Goal: Information Seeking & Learning: Learn about a topic

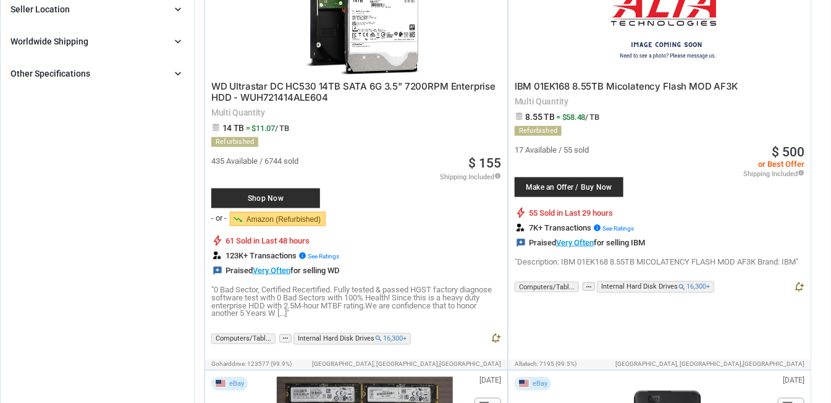
scroll to position [658, 0]
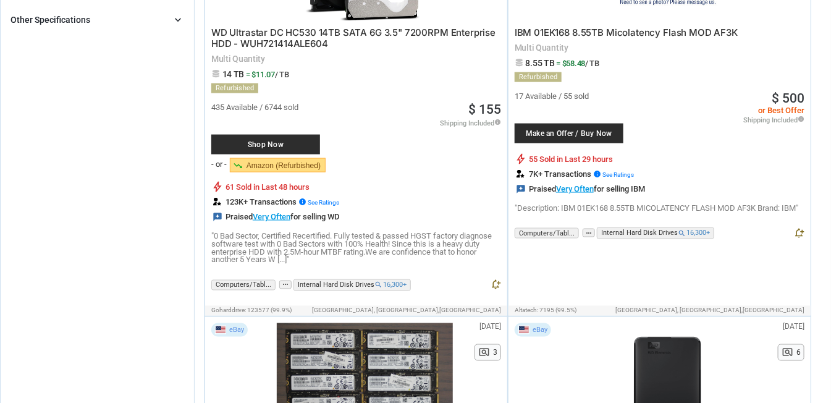
click at [183, 15] on icon "chevron_right" at bounding box center [178, 20] width 12 height 12
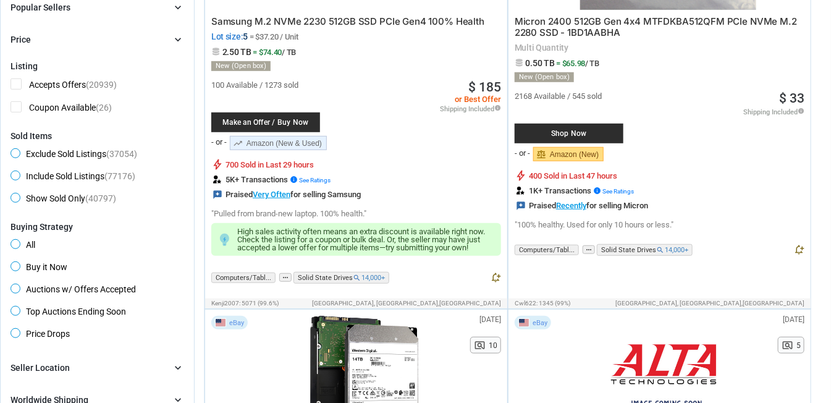
scroll to position [0, 0]
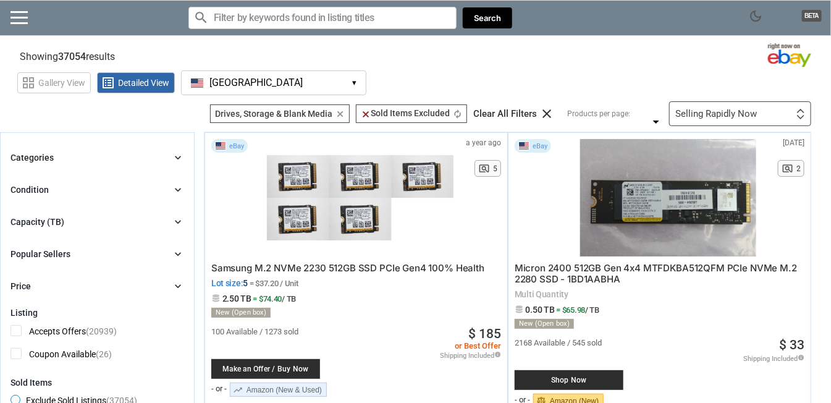
click at [177, 157] on icon "chevron_right" at bounding box center [178, 157] width 12 height 12
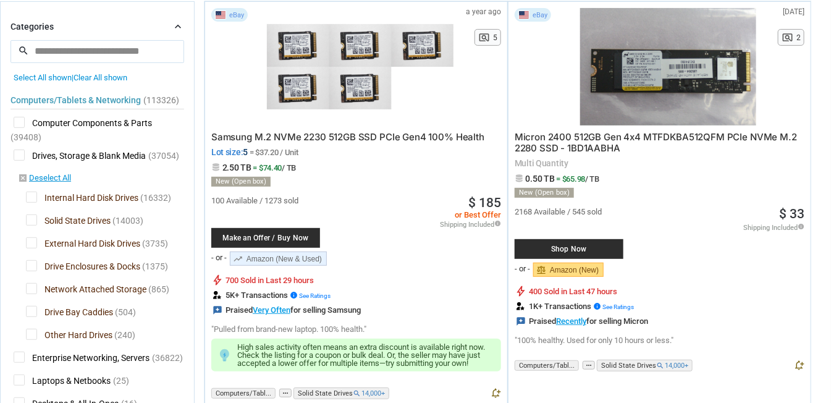
scroll to position [164, 0]
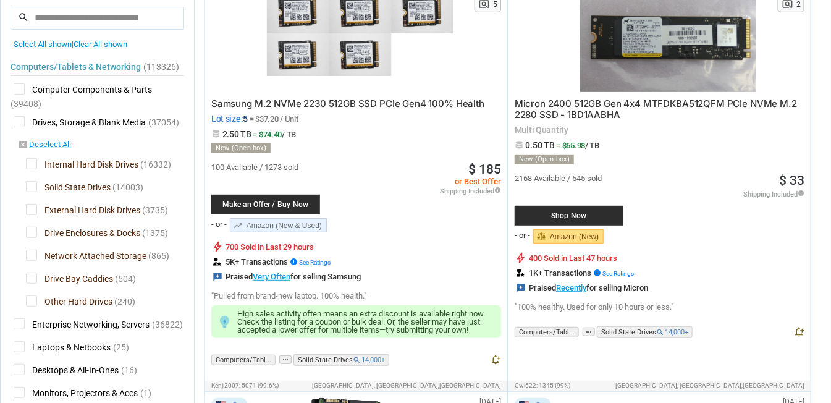
click at [33, 210] on span "External Hard Disk Drives" at bounding box center [83, 211] width 114 height 15
click at [31, 228] on span "Drive Enclosures & Docks" at bounding box center [83, 234] width 114 height 15
click at [27, 250] on span "Network Attached Storage" at bounding box center [86, 257] width 120 height 15
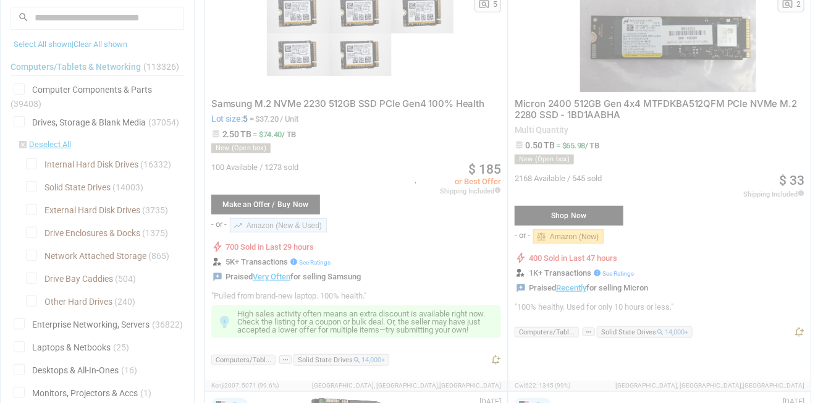
click at [31, 301] on div at bounding box center [415, 201] width 831 height 403
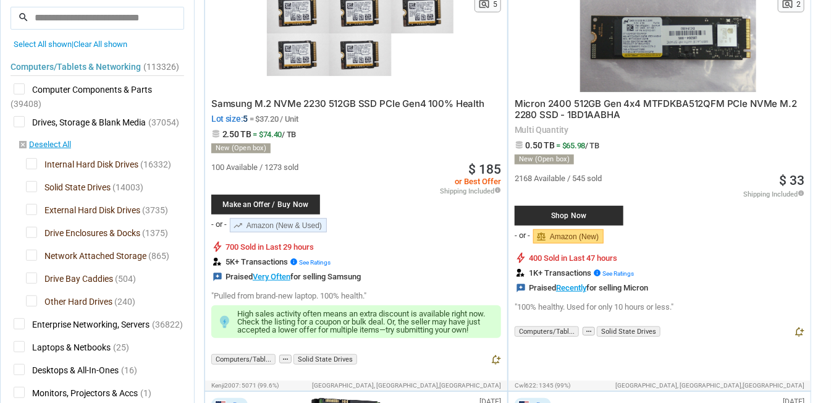
click at [33, 276] on span "Drive Bay Caddies" at bounding box center [69, 279] width 87 height 15
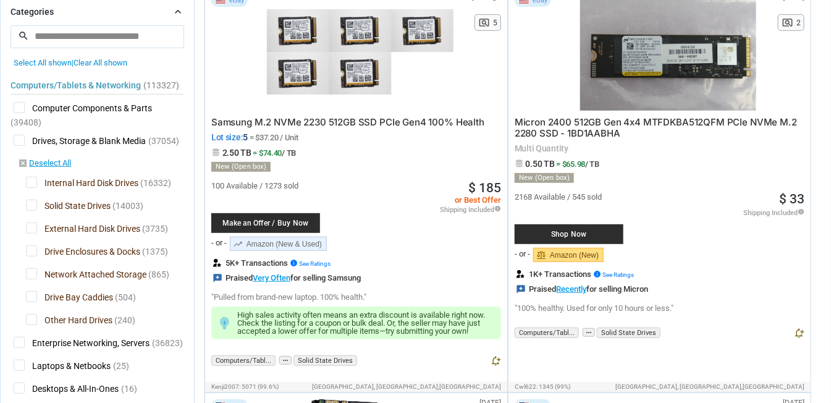
click at [31, 316] on span "Other Hard Drives" at bounding box center [69, 321] width 86 height 15
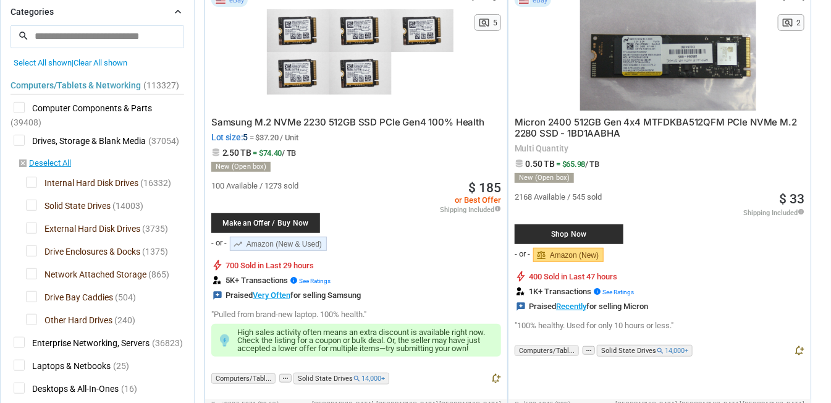
click at [31, 317] on span "Other Hard Drives" at bounding box center [69, 321] width 86 height 15
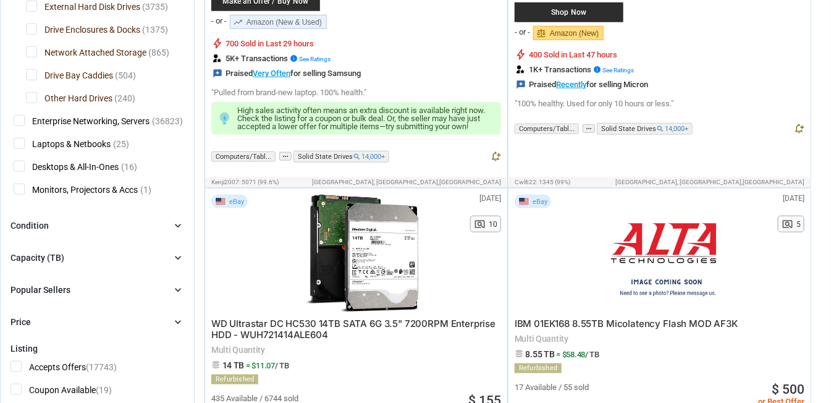
scroll to position [411, 0]
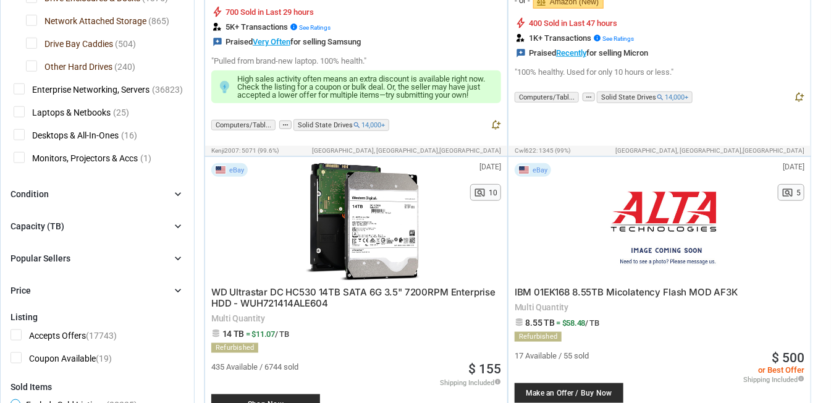
click at [178, 223] on icon "chevron_right" at bounding box center [178, 226] width 12 height 12
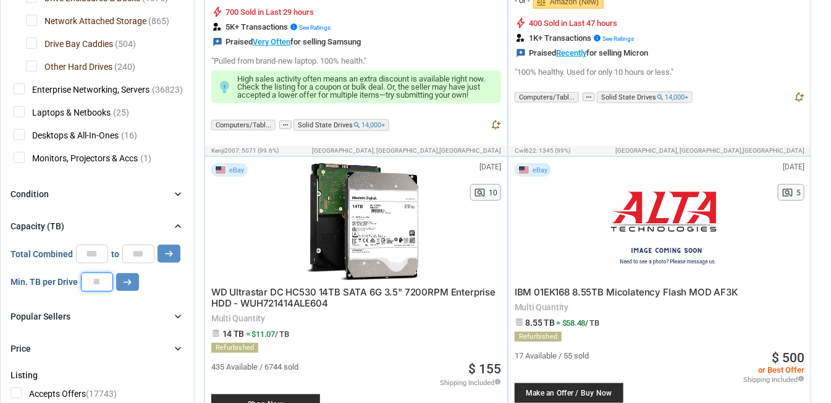
click at [91, 282] on input "number" at bounding box center [97, 281] width 32 height 19
type input "*"
click at [135, 284] on button "arrow_right_alt" at bounding box center [127, 282] width 23 height 18
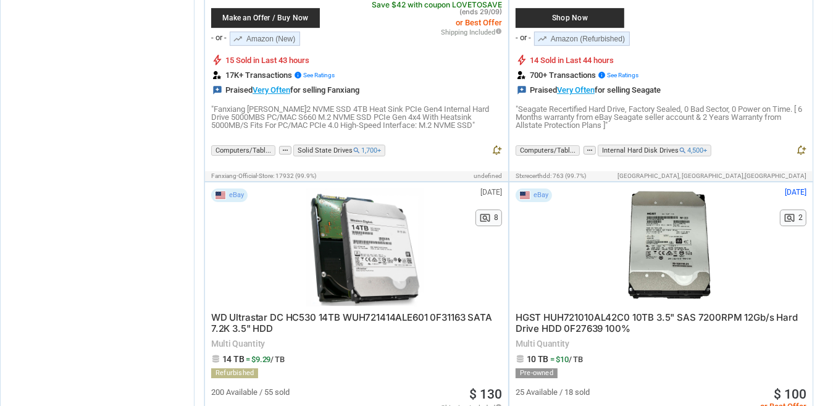
scroll to position [2970, 0]
